Goal: Task Accomplishment & Management: Use online tool/utility

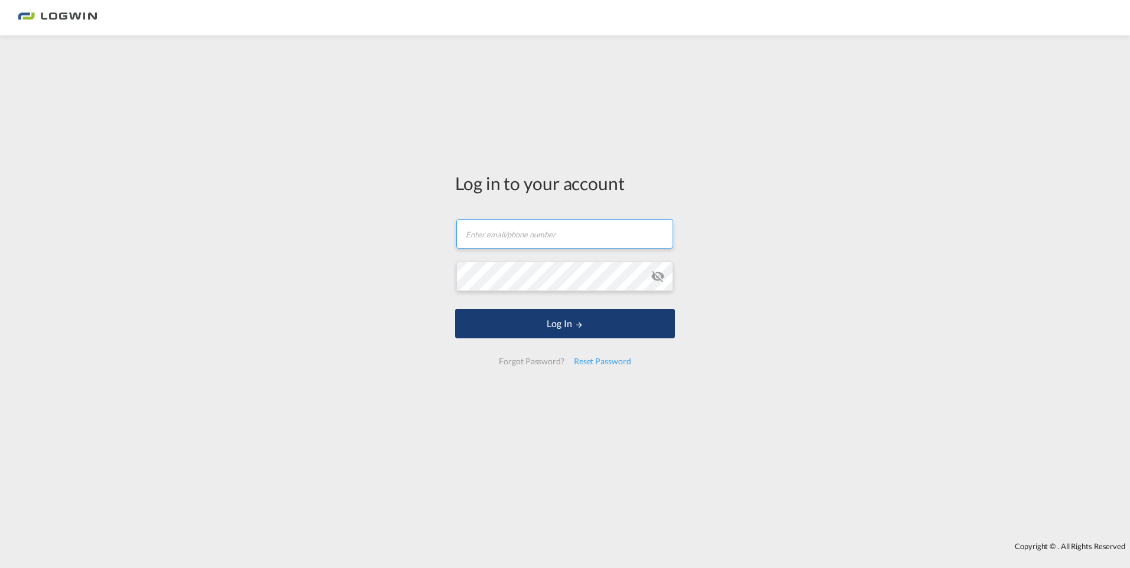
type input "luca.hoefges@logwin-logistics.com"
click at [572, 327] on button "Log In" at bounding box center [565, 324] width 220 height 30
